Goal: Information Seeking & Learning: Compare options

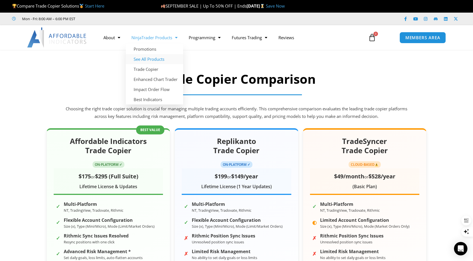
click at [153, 60] on link "See All Products" at bounding box center [154, 59] width 57 height 10
